Goal: Task Accomplishment & Management: Complete application form

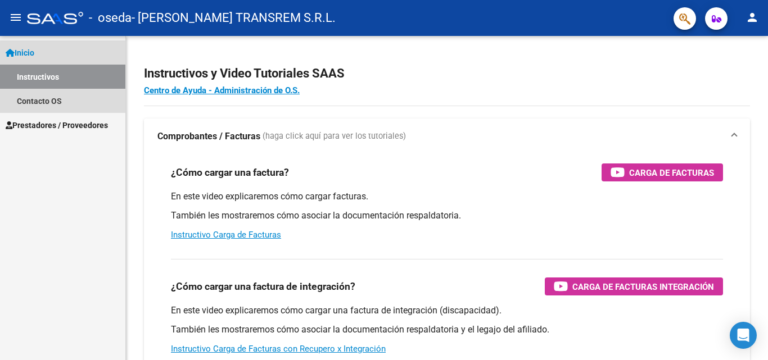
click at [32, 52] on span "Inicio" at bounding box center [20, 53] width 29 height 12
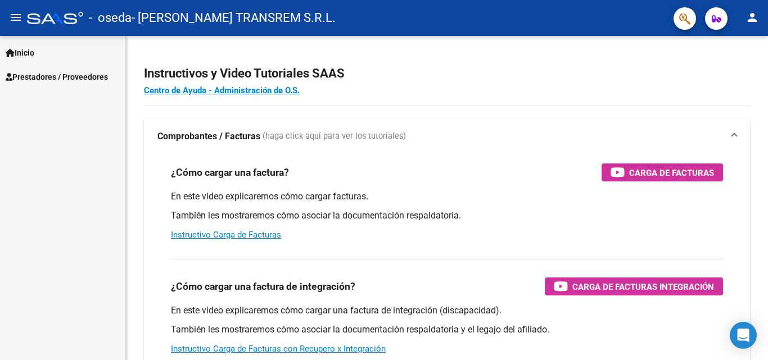
click at [32, 53] on span "Inicio" at bounding box center [20, 53] width 29 height 12
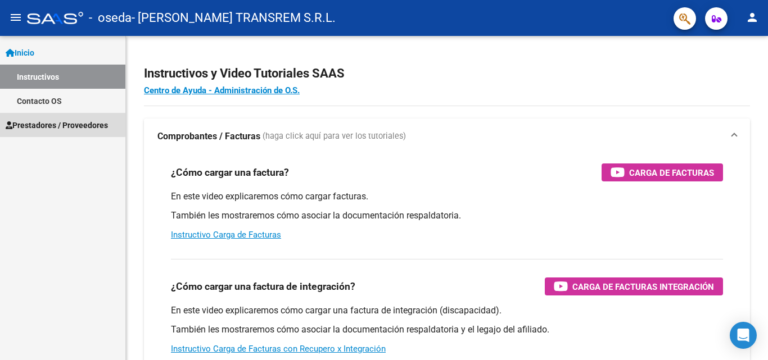
click at [46, 123] on span "Prestadores / Proveedores" at bounding box center [57, 125] width 102 height 12
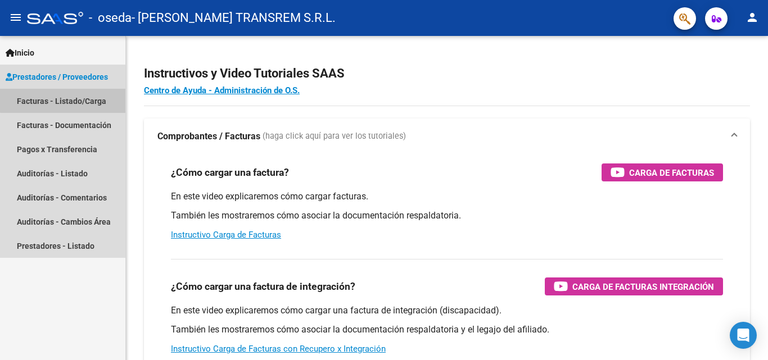
click at [76, 96] on link "Facturas - Listado/Carga" at bounding box center [62, 101] width 125 height 24
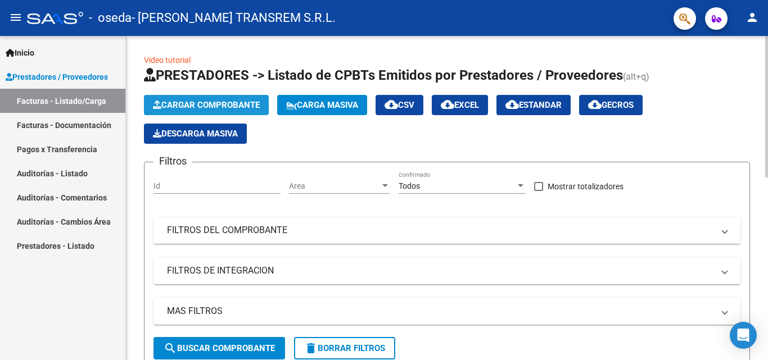
click at [205, 102] on span "Cargar Comprobante" at bounding box center [206, 105] width 107 height 10
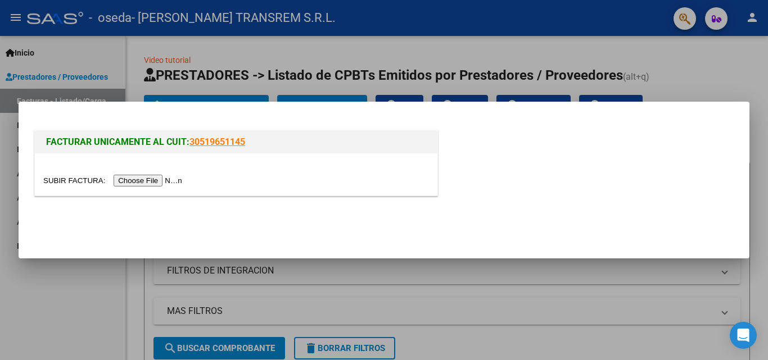
click at [155, 177] on input "file" at bounding box center [114, 181] width 142 height 12
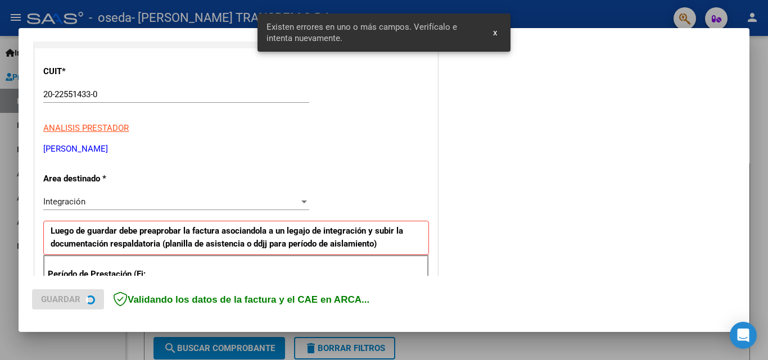
scroll to position [274, 0]
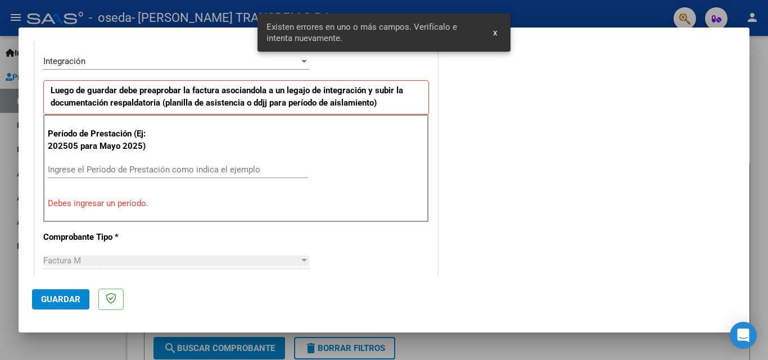
click at [494, 33] on span "x" at bounding box center [495, 33] width 4 height 10
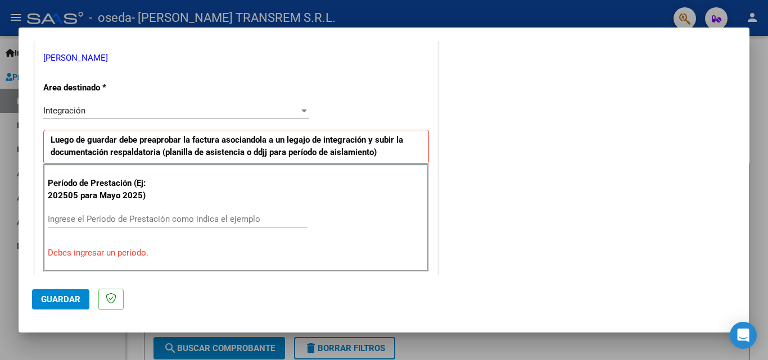
scroll to position [281, 0]
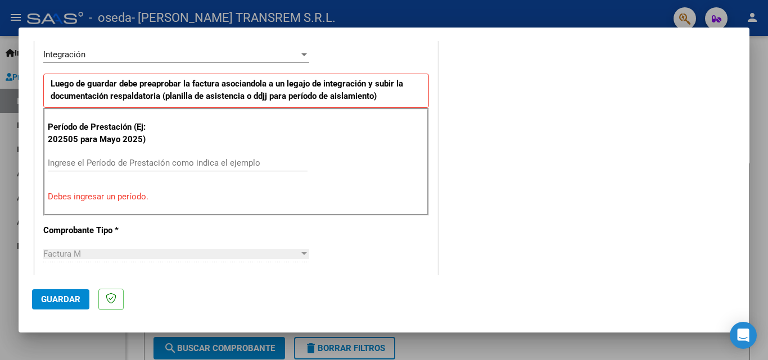
click at [91, 164] on input "Ingrese el Período de Prestación como indica el ejemplo" at bounding box center [178, 163] width 260 height 10
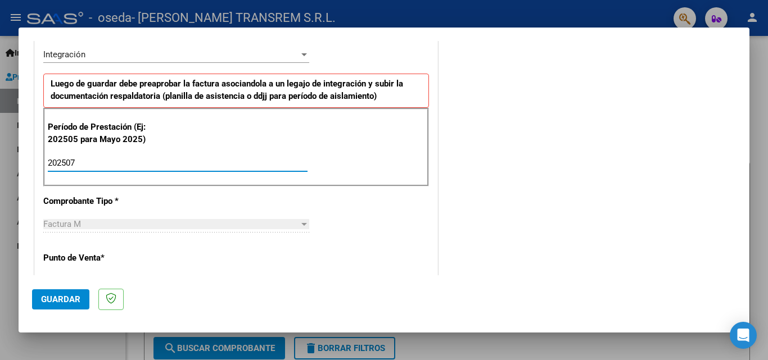
scroll to position [450, 0]
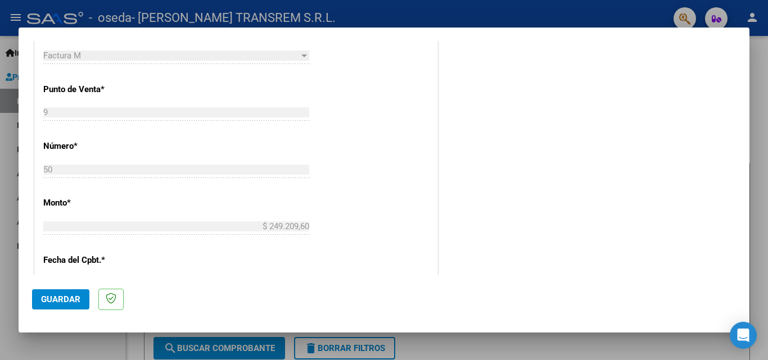
type input "202507"
click at [138, 191] on div "CUIT * 20-22551433-0 Ingresar CUIT ANALISIS PRESTADOR [PERSON_NAME] [PERSON_NAM…" at bounding box center [236, 155] width 403 height 846
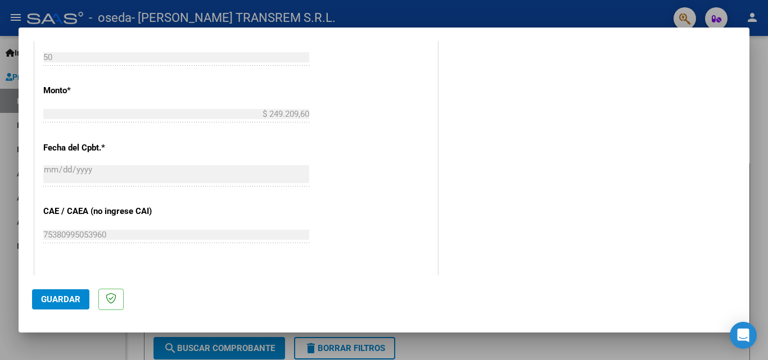
scroll to position [675, 0]
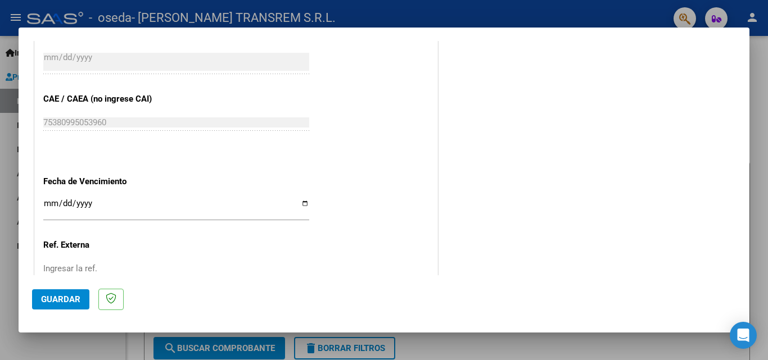
click at [76, 204] on input "Ingresar la fecha" at bounding box center [176, 208] width 266 height 18
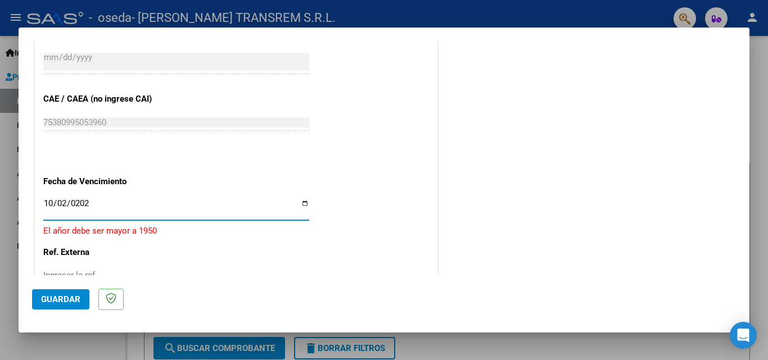
type input "[DATE]"
type input "0520-10-02"
type input "[DATE]"
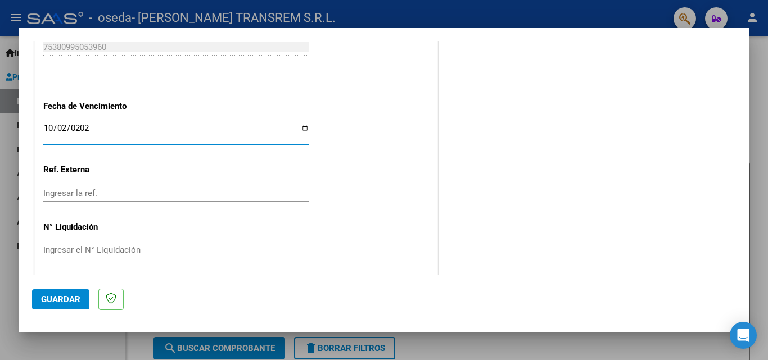
scroll to position [755, 0]
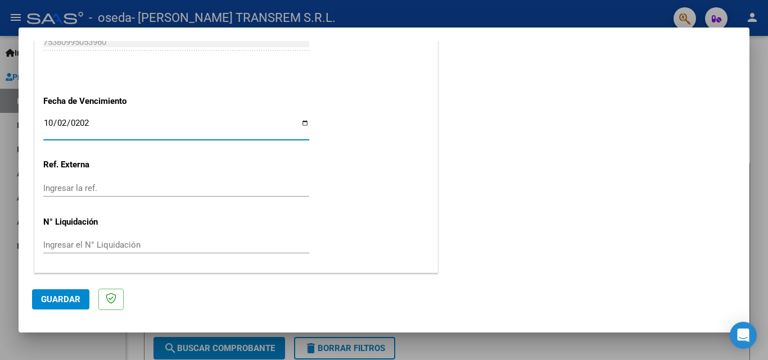
click at [60, 295] on span "Guardar" at bounding box center [60, 300] width 39 height 10
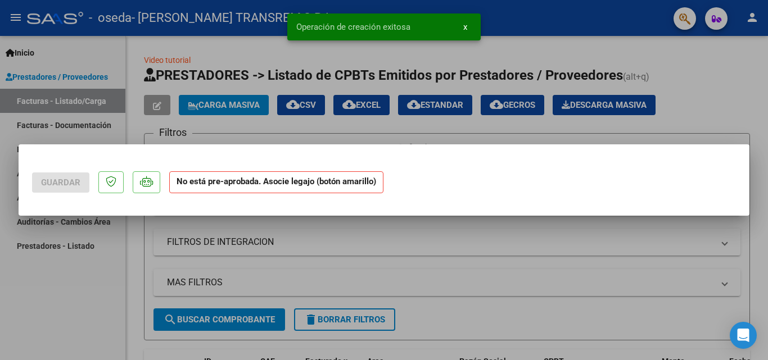
scroll to position [0, 0]
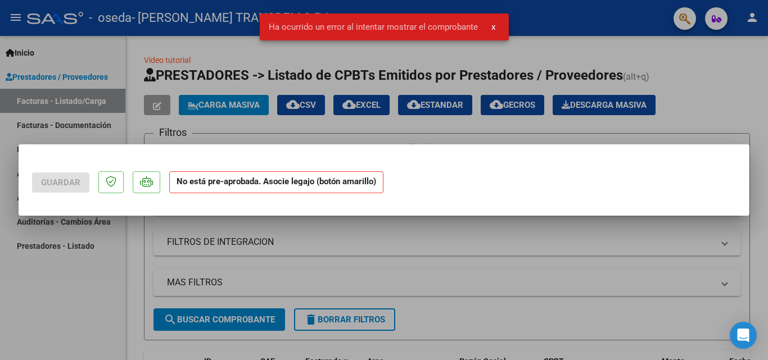
click at [492, 24] on span "x" at bounding box center [493, 27] width 4 height 10
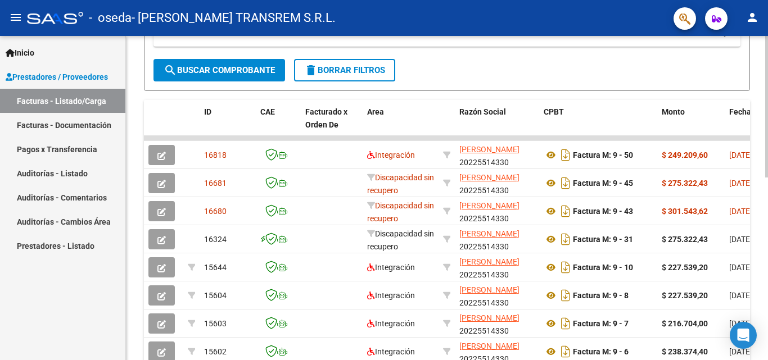
scroll to position [281, 0]
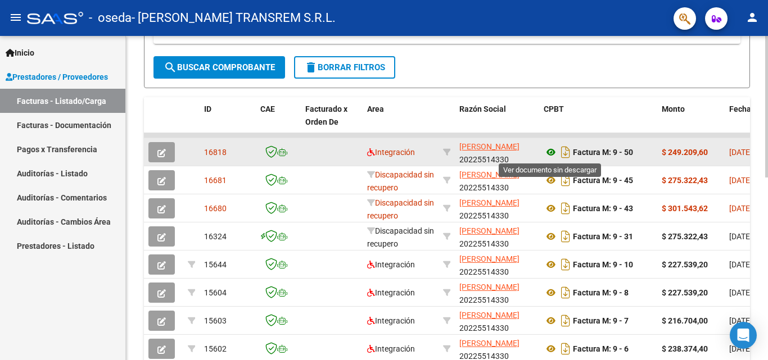
click at [550, 152] on icon at bounding box center [551, 152] width 15 height 13
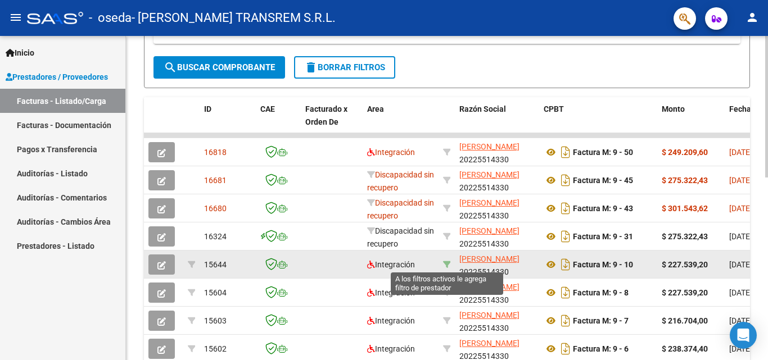
scroll to position [337, 0]
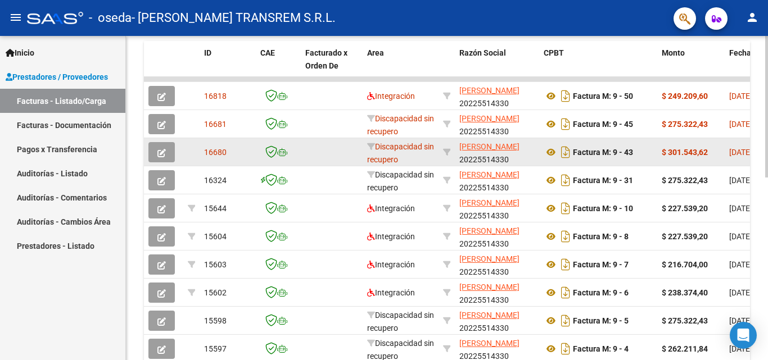
drag, startPoint x: 614, startPoint y: 78, endPoint x: 586, endPoint y: 142, distance: 69.2
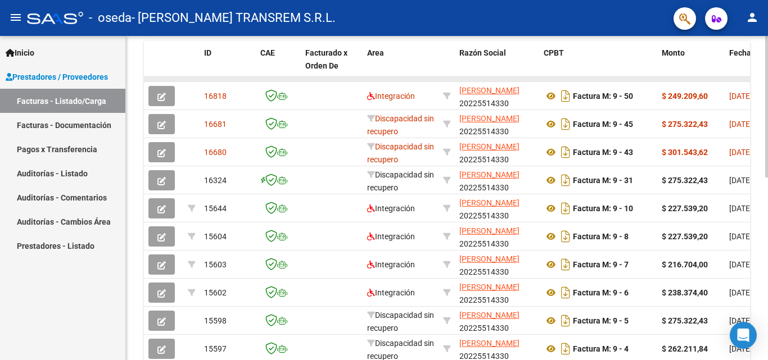
click at [419, 80] on datatable-body-cell at bounding box center [401, 79] width 76 height 4
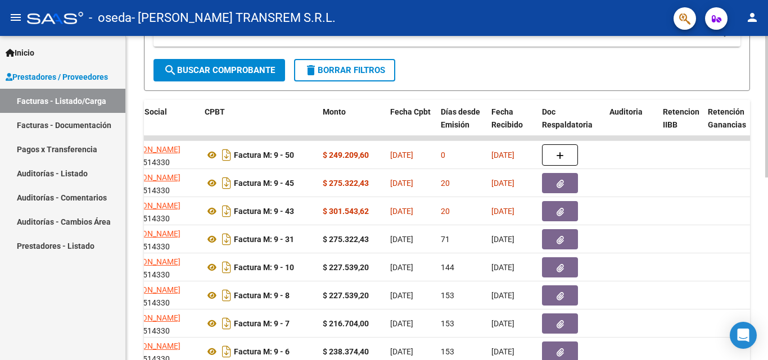
scroll to position [248, 0]
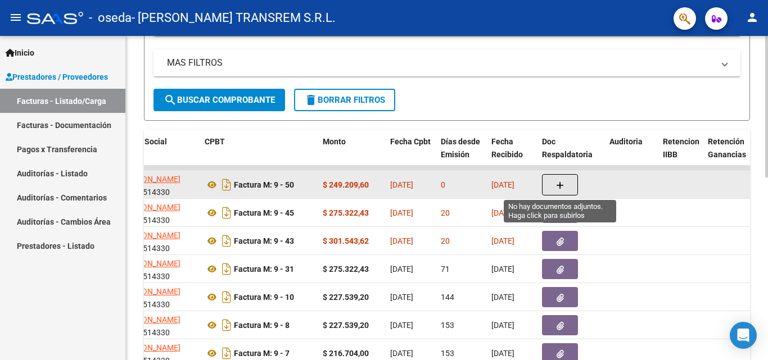
click at [562, 183] on icon "button" at bounding box center [560, 186] width 8 height 8
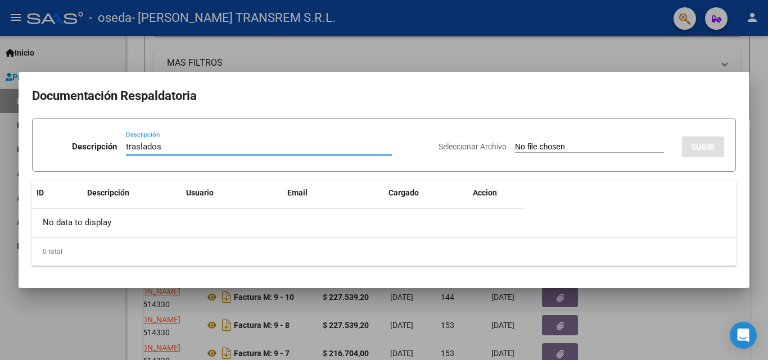
type input "traslados"
click at [364, 46] on div at bounding box center [384, 180] width 768 height 360
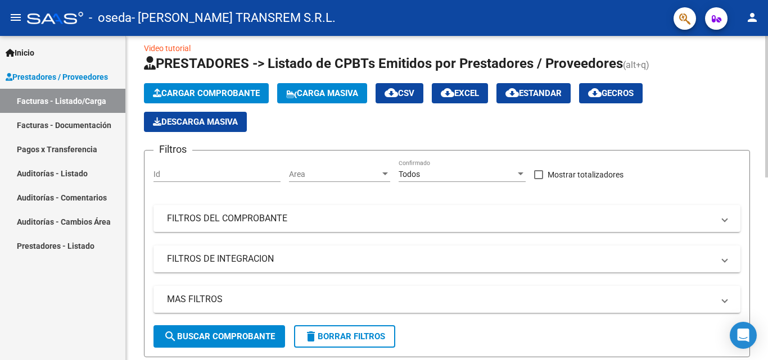
scroll to position [0, 0]
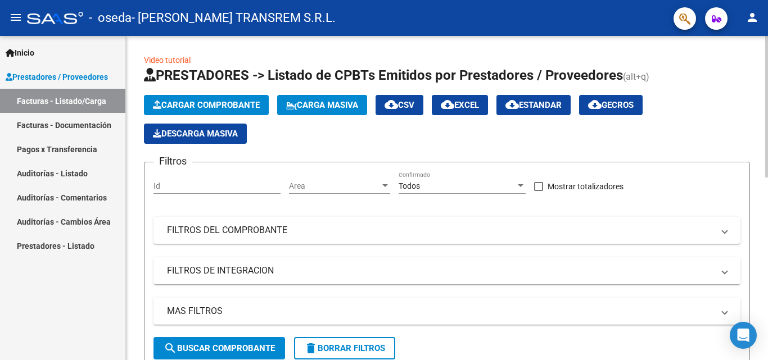
click at [218, 105] on span "Cargar Comprobante" at bounding box center [206, 105] width 107 height 10
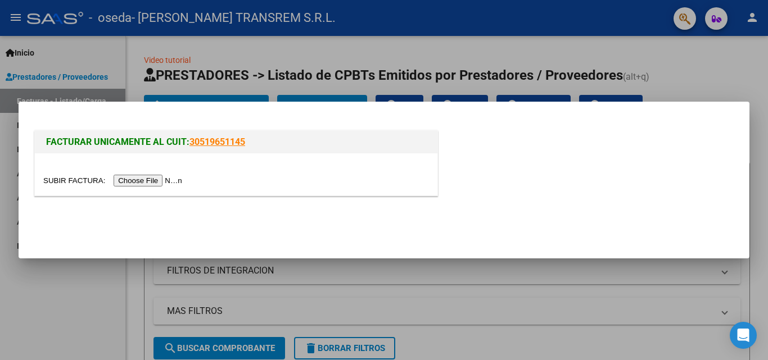
click at [164, 182] on input "file" at bounding box center [114, 181] width 142 height 12
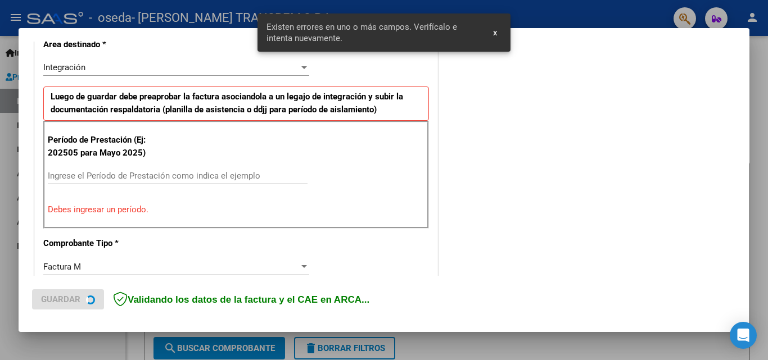
scroll to position [274, 0]
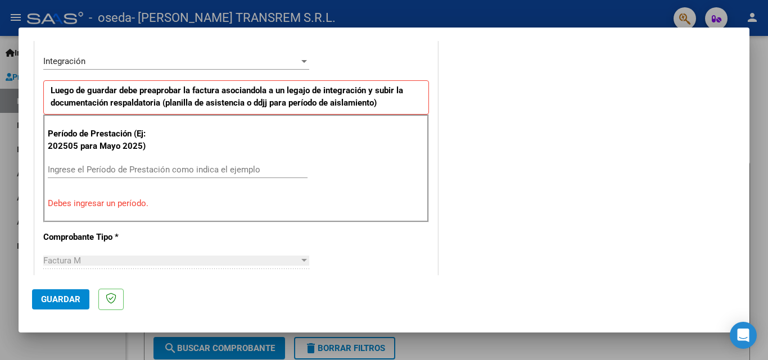
click at [495, 33] on mat-dialog-container "COMPROBANTE VER COMPROBANTE El comprobante fue leído exitosamente. DATOS DEL CO…" at bounding box center [384, 180] width 731 height 305
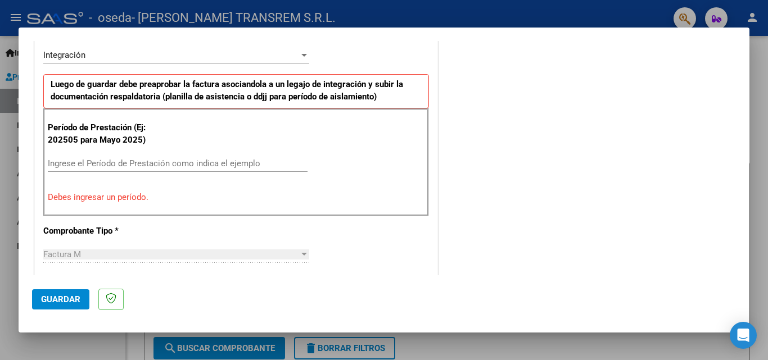
scroll to position [281, 0]
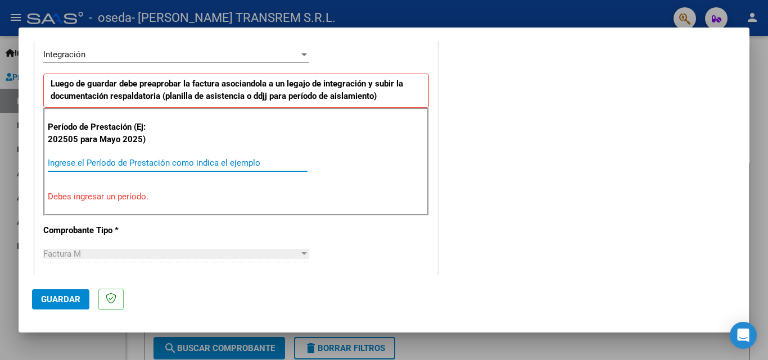
click at [101, 167] on input "Ingrese el Período de Prestación como indica el ejemplo" at bounding box center [178, 163] width 260 height 10
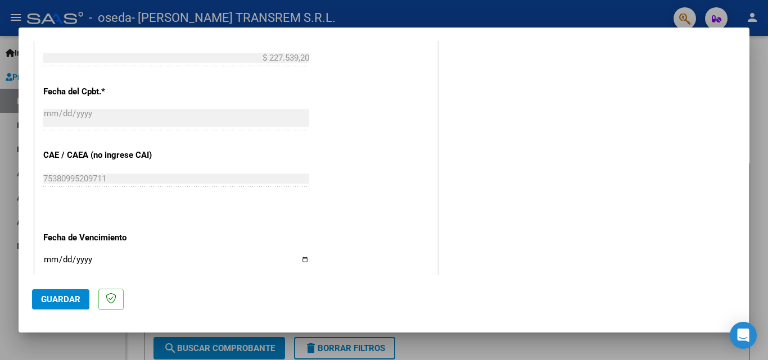
scroll to position [675, 0]
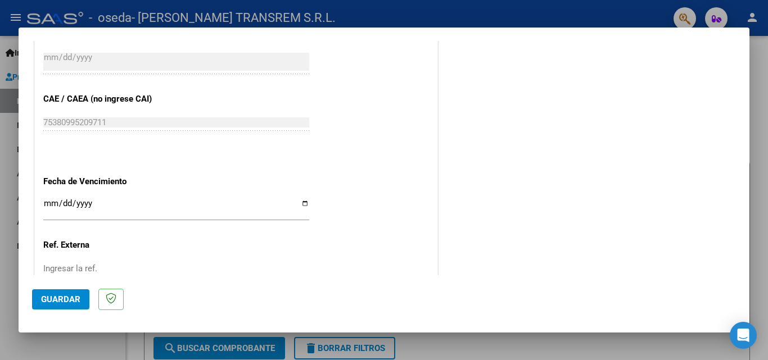
type input "202508"
click at [58, 204] on input "Ingresar la fecha" at bounding box center [176, 208] width 266 height 18
click at [53, 204] on input "Ingresar la fecha" at bounding box center [176, 208] width 266 height 18
click at [49, 204] on input "Ingresar la fecha" at bounding box center [176, 208] width 266 height 18
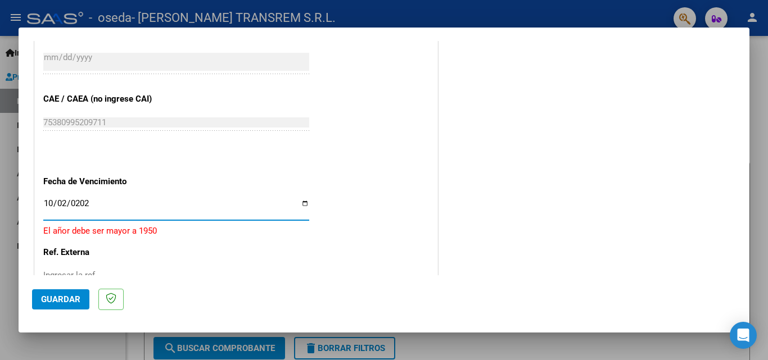
type input "[DATE]"
click at [59, 299] on span "Guardar" at bounding box center [60, 300] width 39 height 10
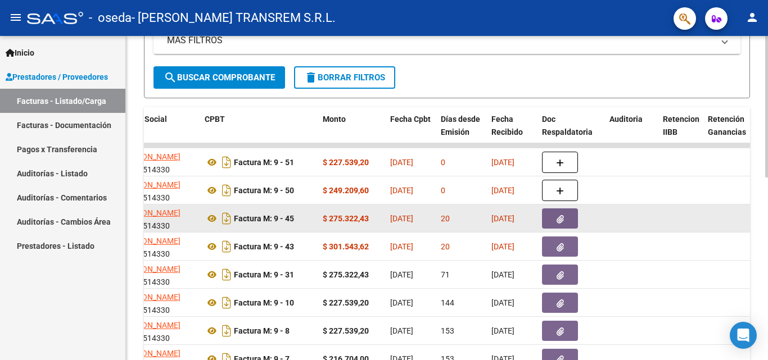
scroll to position [281, 0]
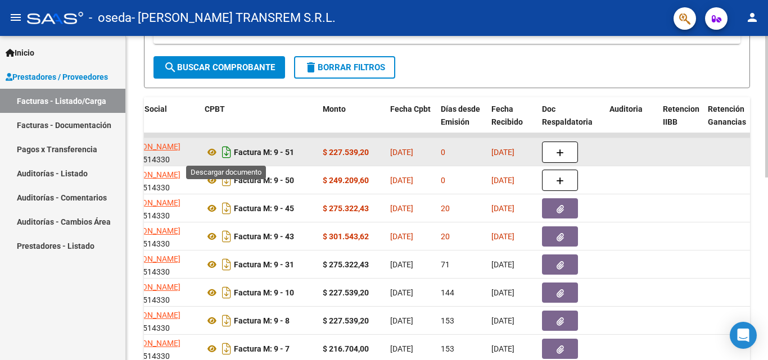
click at [226, 153] on icon "Descargar documento" at bounding box center [226, 152] width 15 height 18
click at [211, 152] on icon at bounding box center [212, 152] width 15 height 13
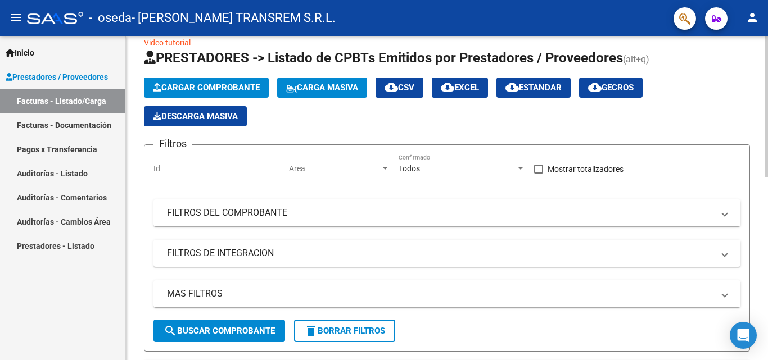
scroll to position [0, 0]
